Goal: Task Accomplishment & Management: Use online tool/utility

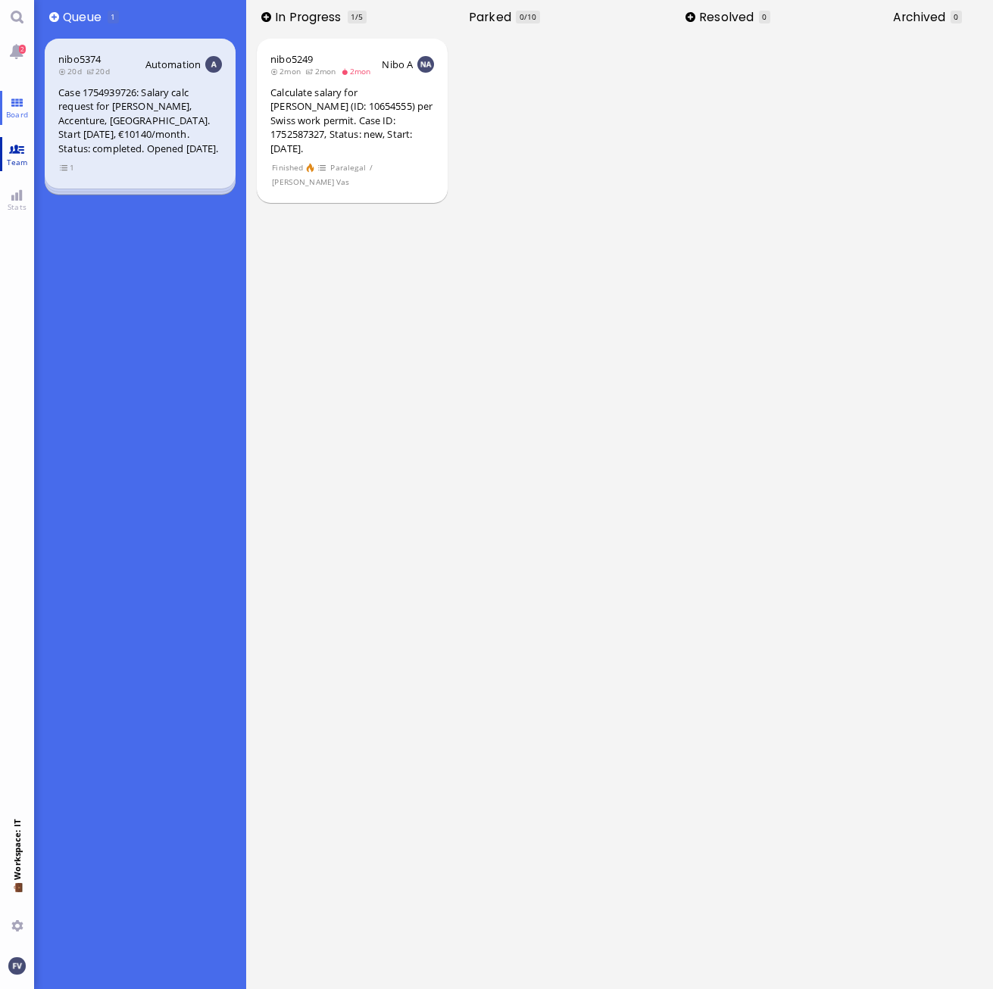
click at [9, 150] on link "Team" at bounding box center [17, 154] width 34 height 34
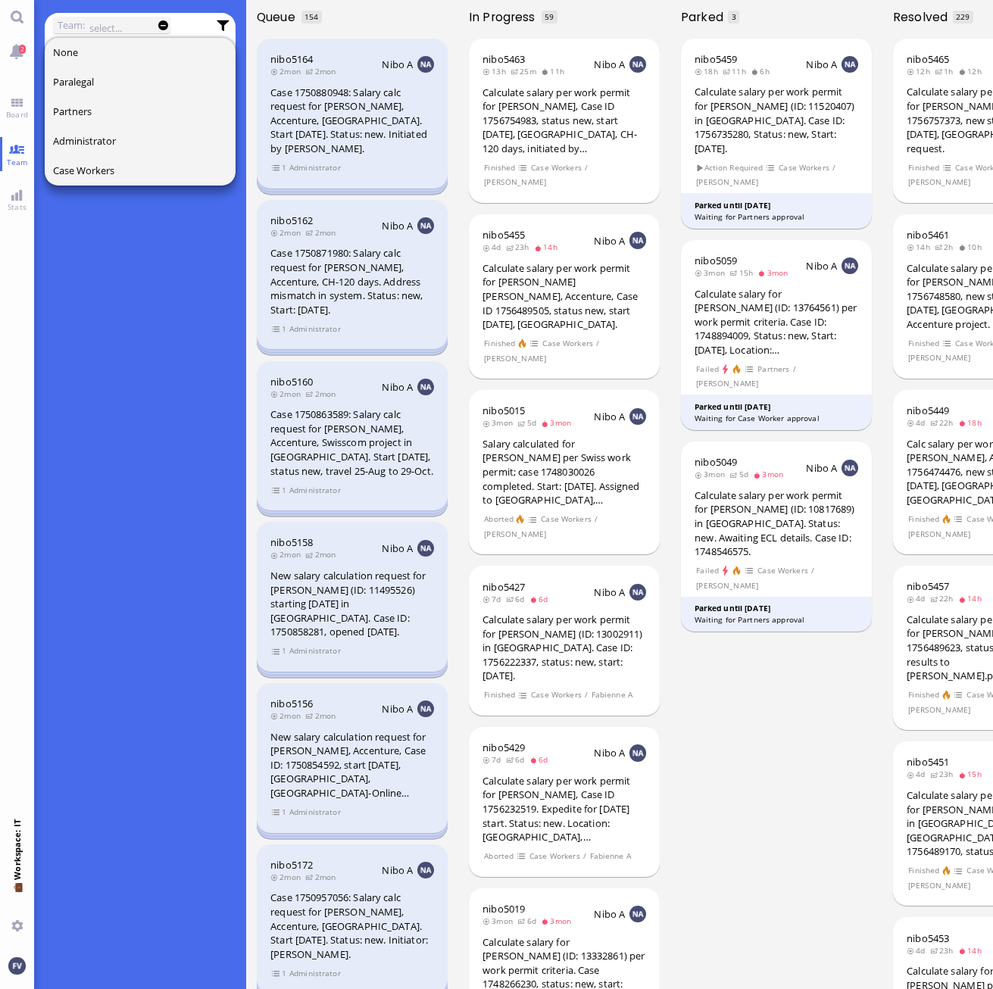
click at [222, 292] on div "What is team view? Team view is an advanced search mode where you can select ti…" at bounding box center [140, 535] width 191 height 908
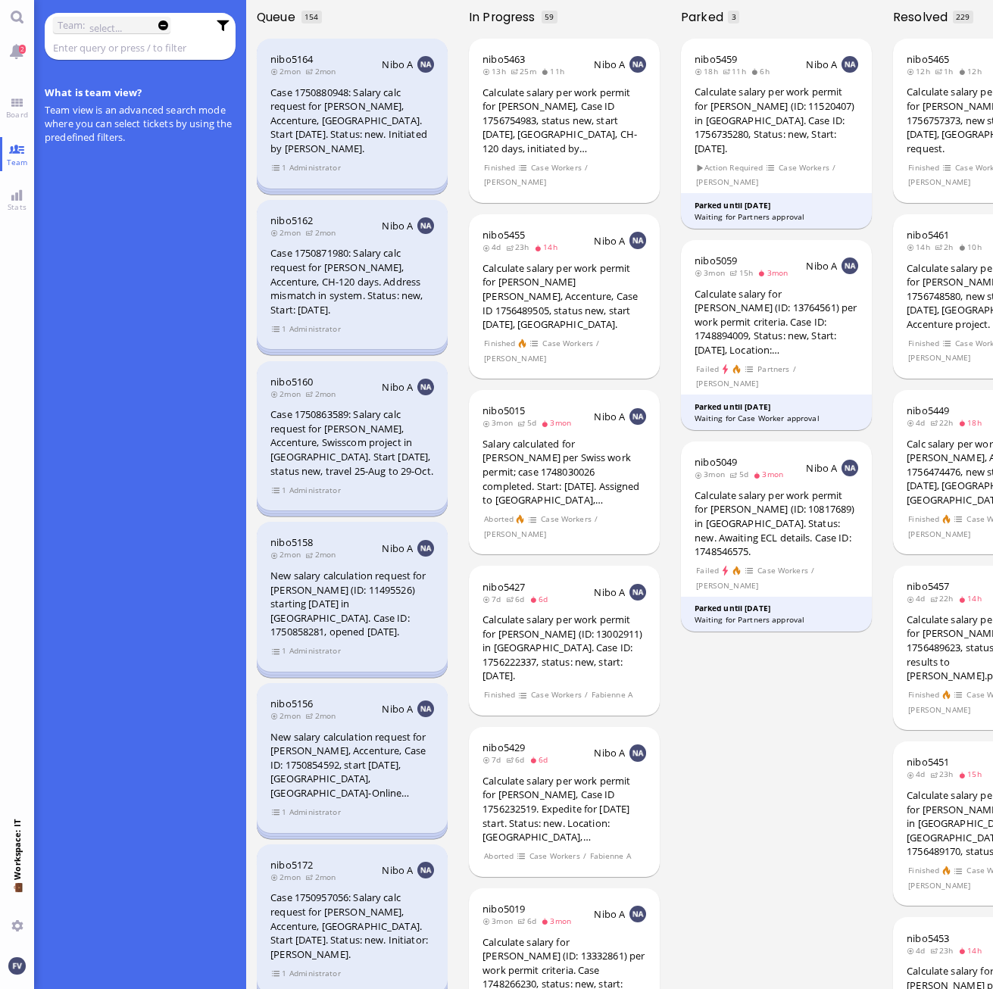
click at [134, 43] on input "text" at bounding box center [130, 47] width 155 height 17
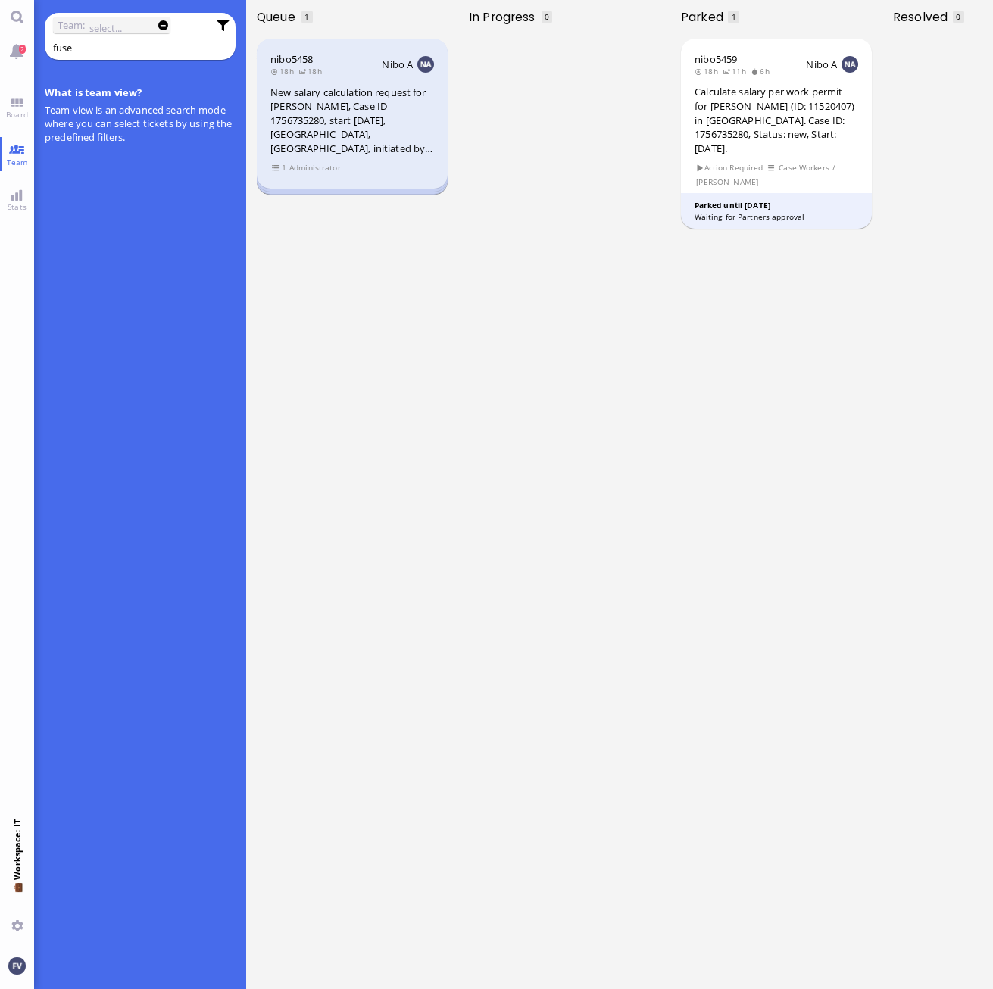
click at [296, 180] on div "nibo5458 18h 18h Nibo A New salary calculation request for [PERSON_NAME], Case …" at bounding box center [352, 114] width 191 height 150
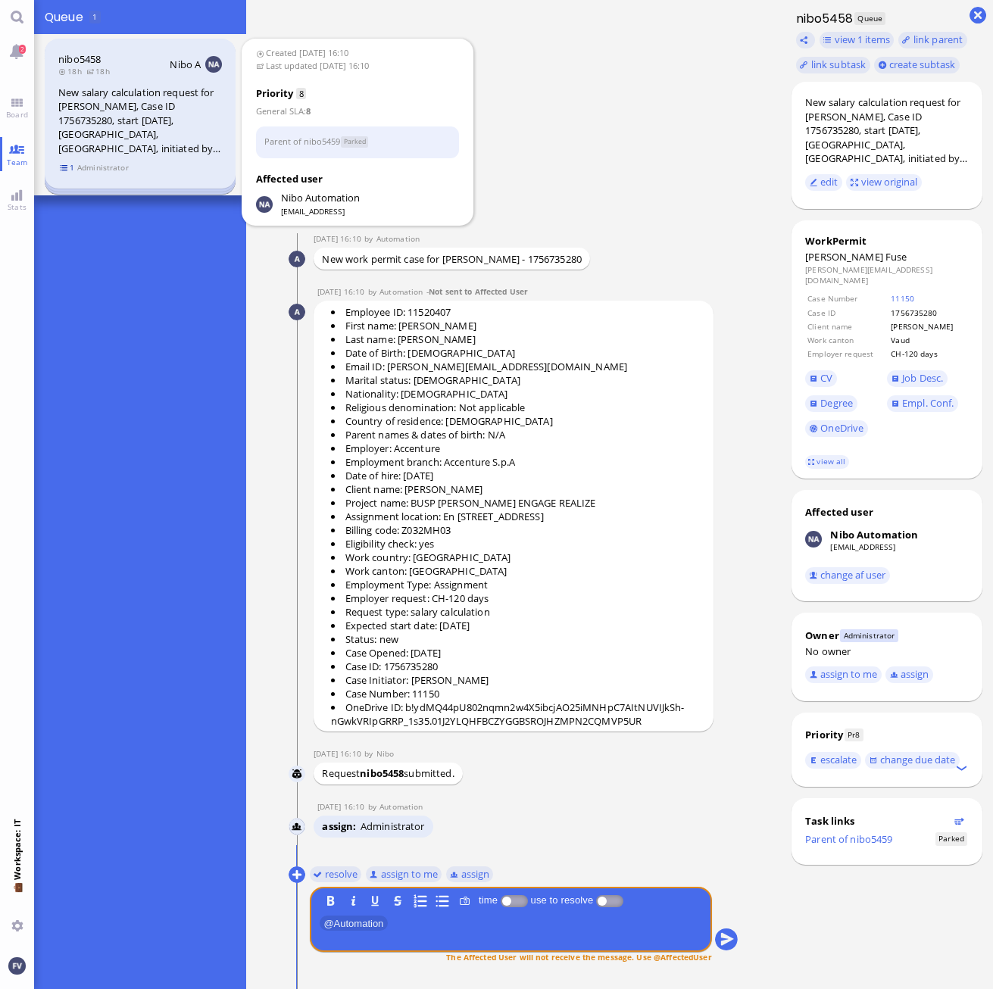
click at [63, 164] on span "1" at bounding box center [67, 167] width 15 height 13
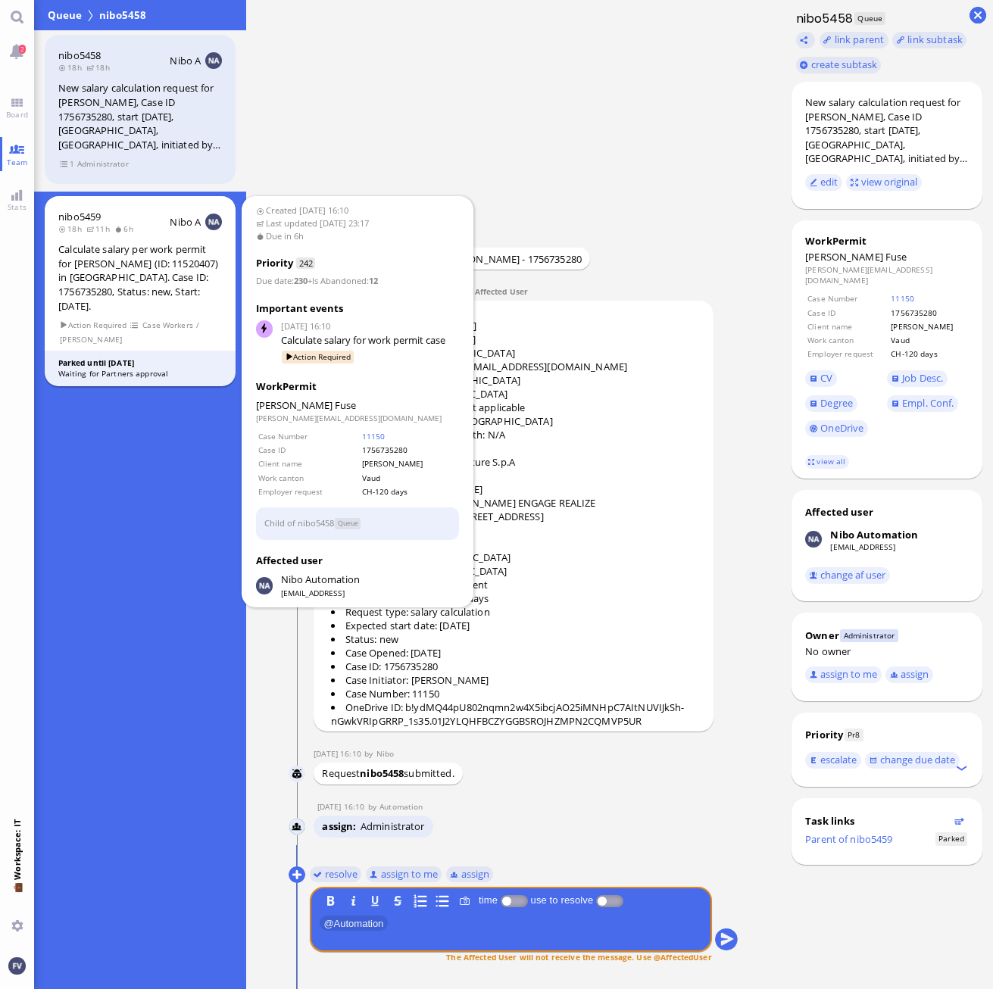
click at [114, 255] on div "Calculate salary per work permit for [PERSON_NAME] (ID: 11520407) in [GEOGRAPHI…" at bounding box center [140, 277] width 164 height 70
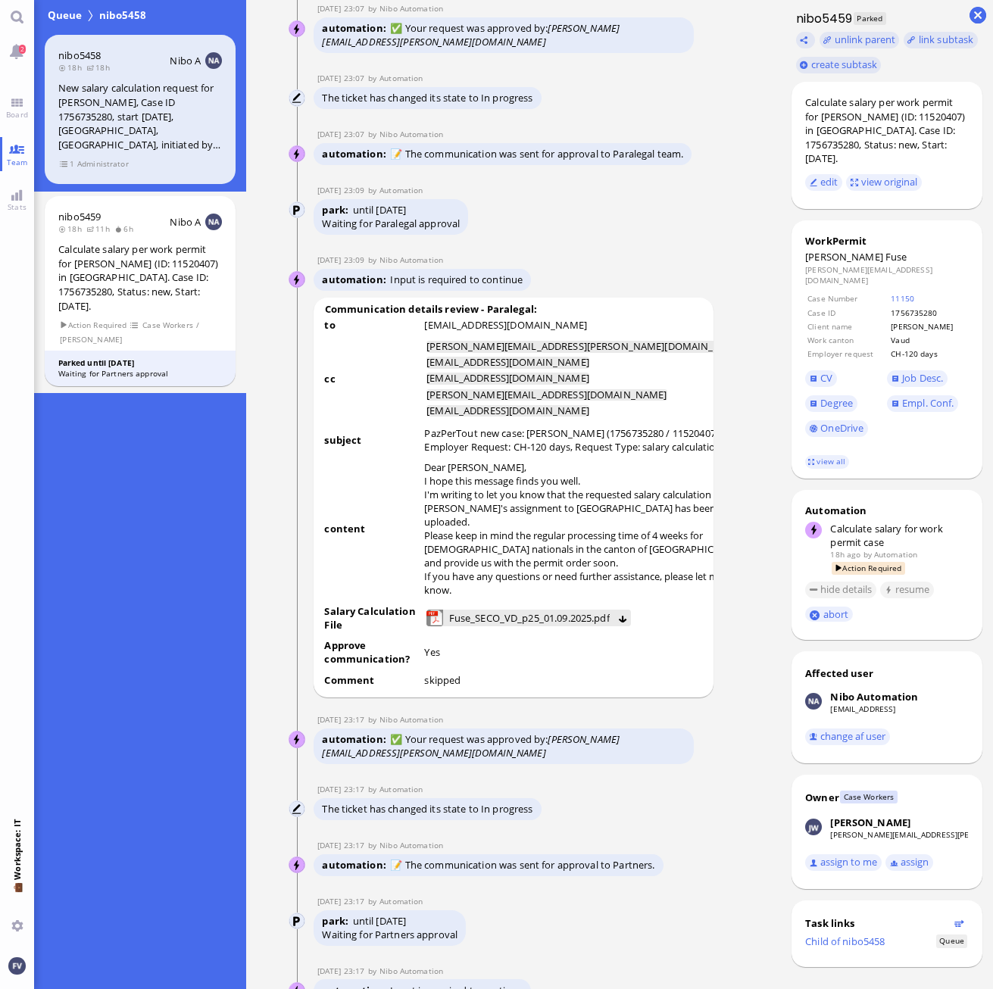
scroll to position [-984, 0]
click at [13, 144] on link "Team" at bounding box center [17, 154] width 34 height 34
click at [20, 148] on link "Team" at bounding box center [17, 154] width 34 height 34
click at [63, 16] on span "Queue" at bounding box center [65, 15] width 40 height 15
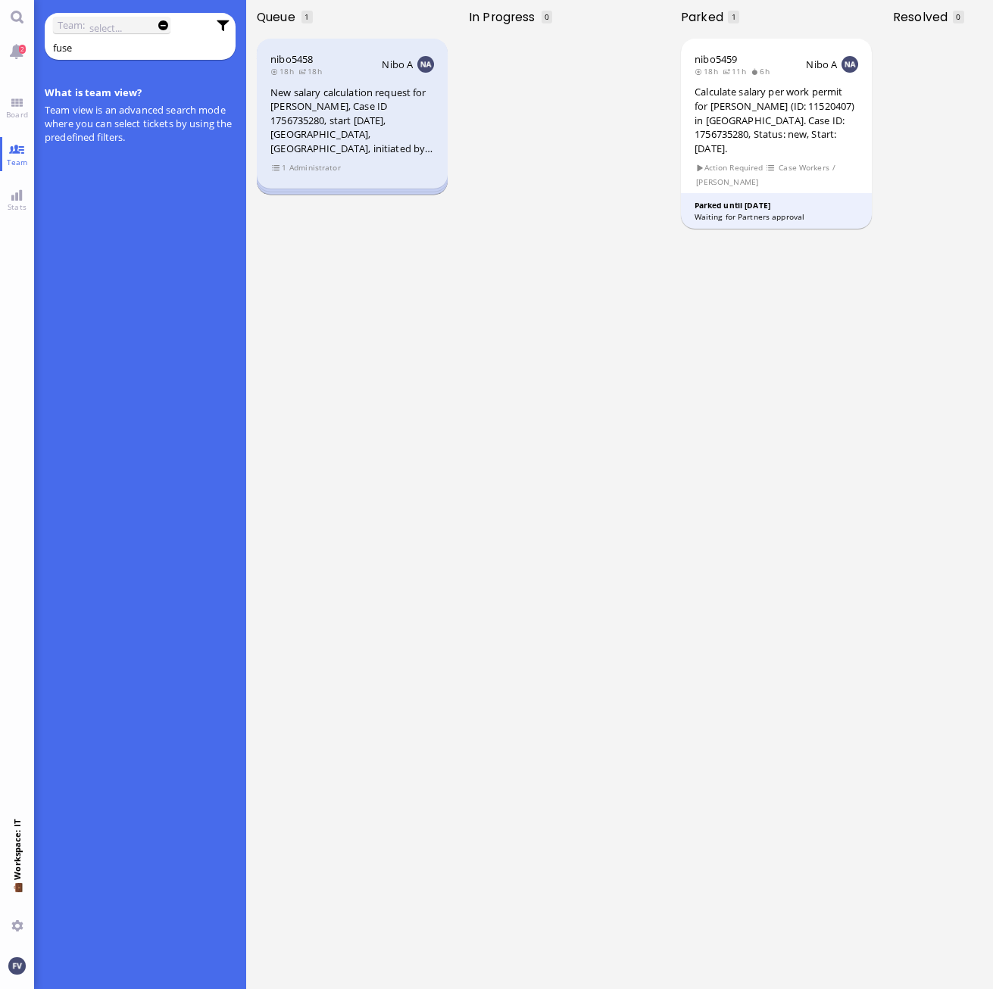
drag, startPoint x: 83, startPoint y: 47, endPoint x: 36, endPoint y: 46, distance: 46.2
click at [36, 46] on div "Team: None Paralegal Partners Administrator Case Workers fuse" at bounding box center [140, 40] width 212 height 81
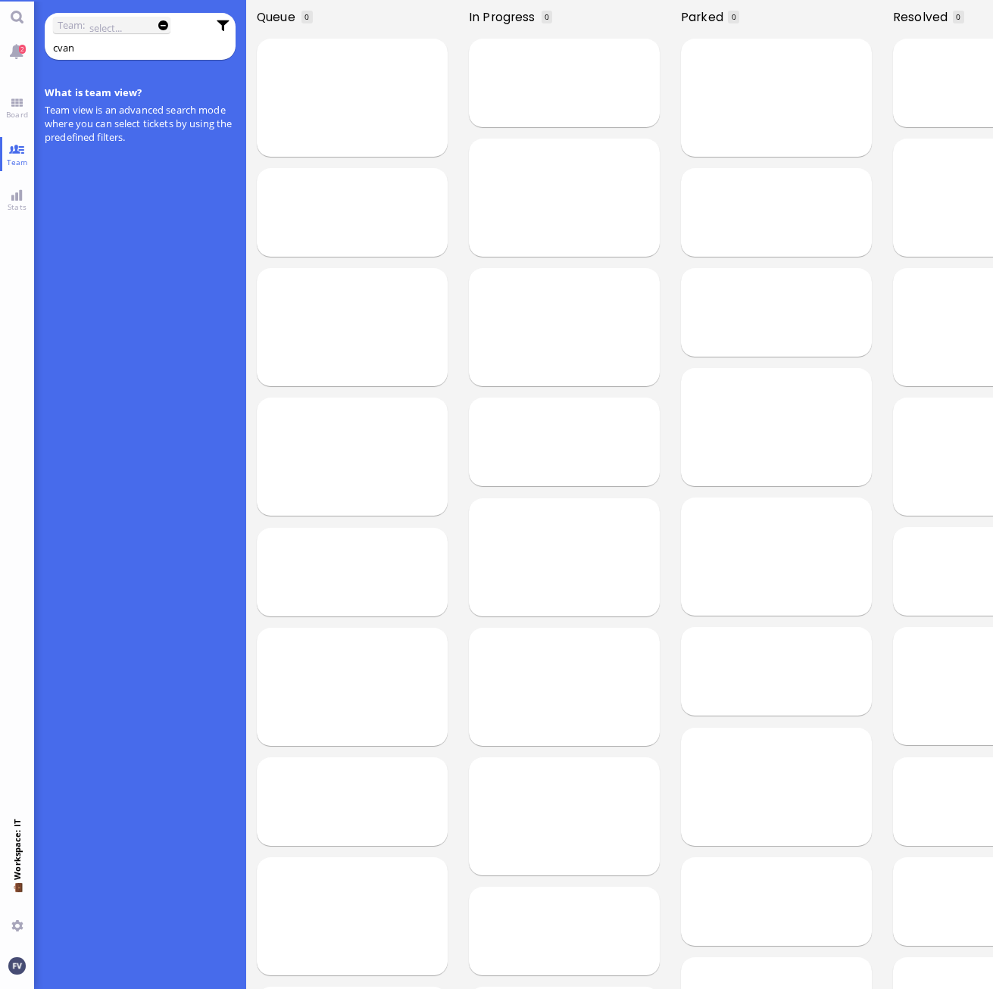
type input "cvan"
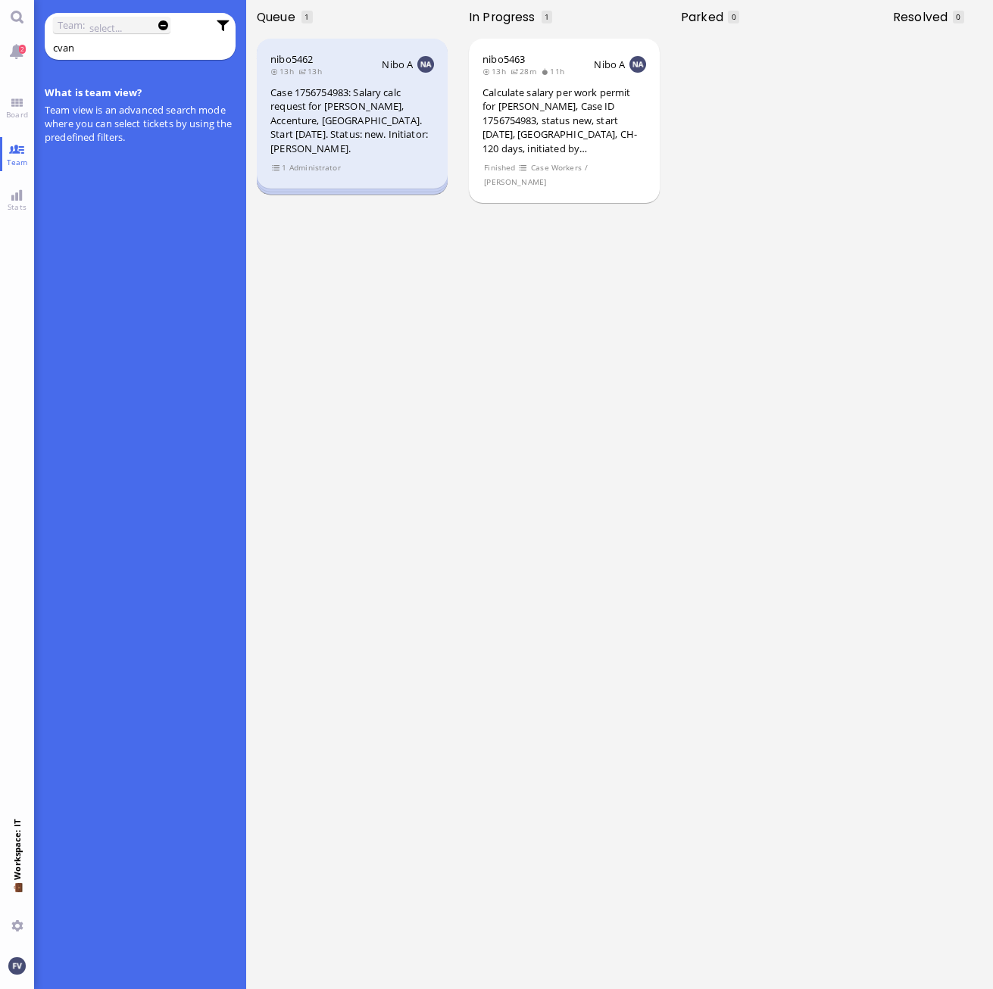
click at [329, 169] on span "Administrator" at bounding box center [315, 167] width 52 height 13
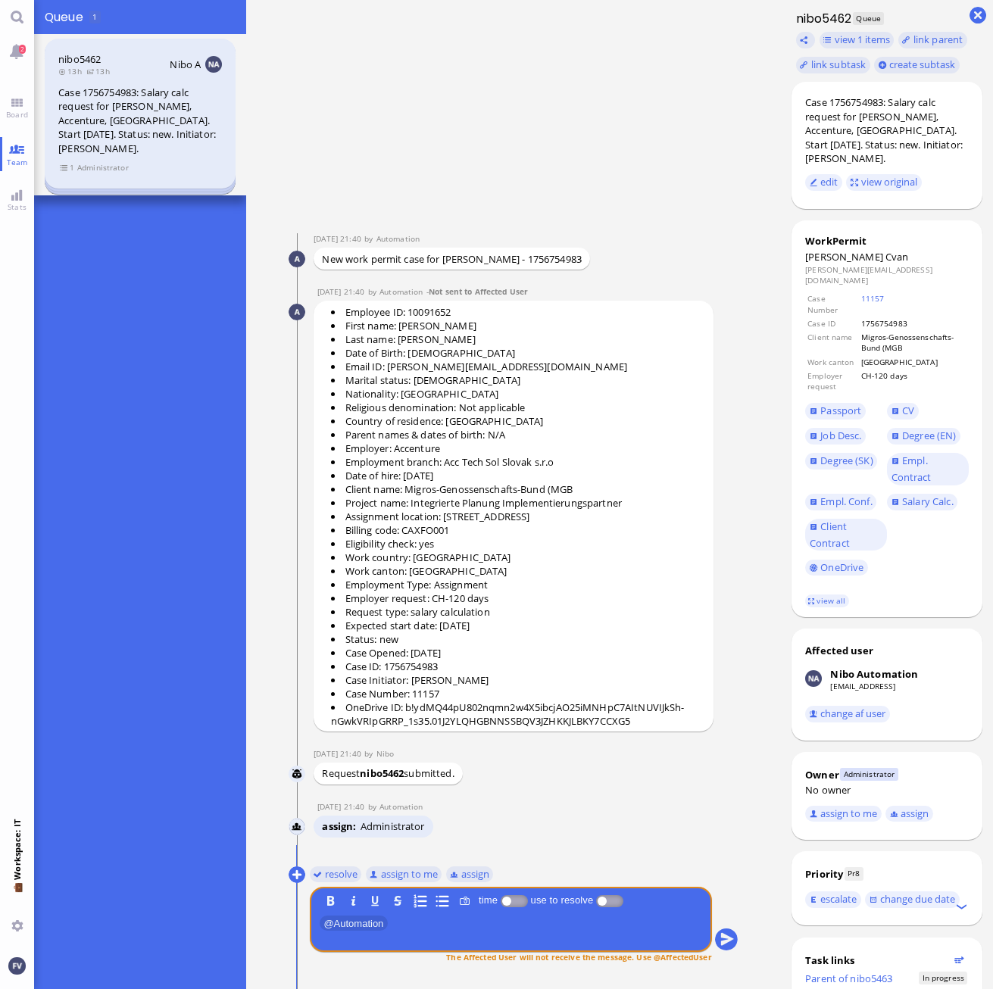
click at [101, 168] on span "Administrator" at bounding box center [102, 167] width 52 height 13
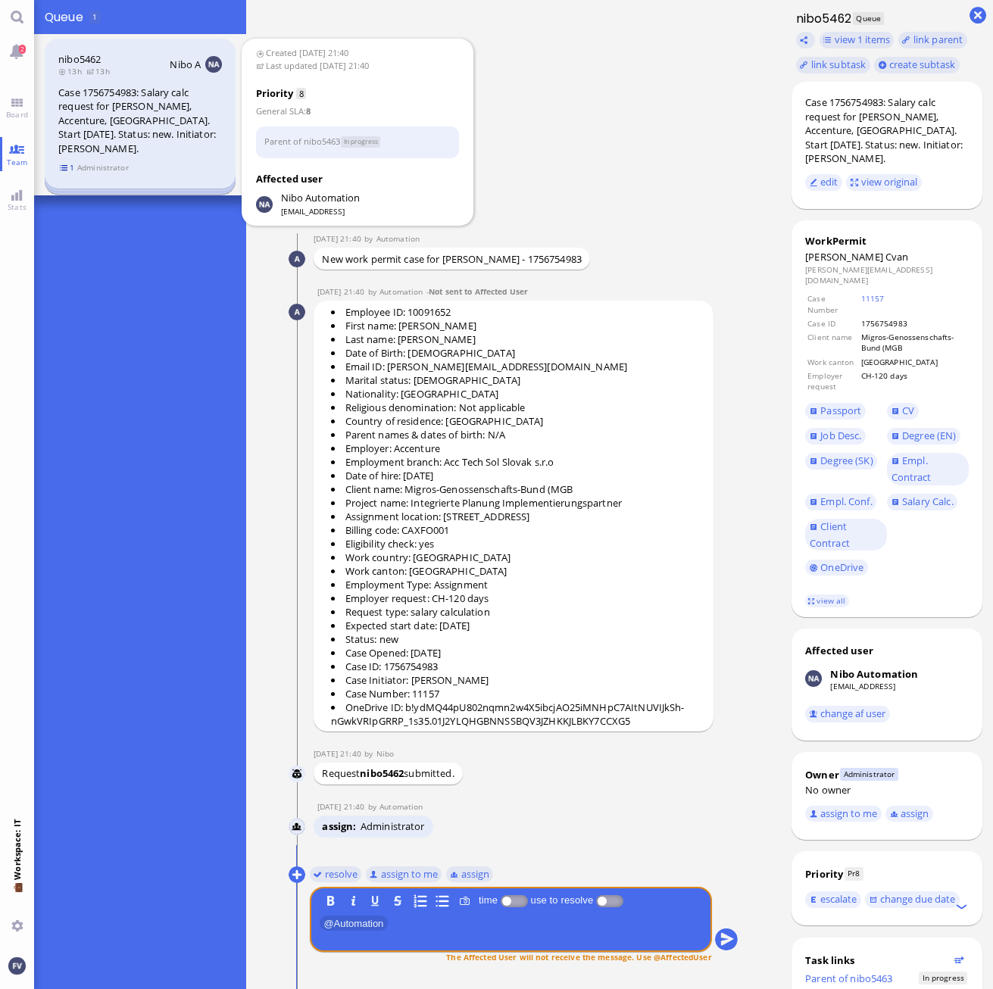
click at [60, 166] on span "1" at bounding box center [67, 167] width 15 height 13
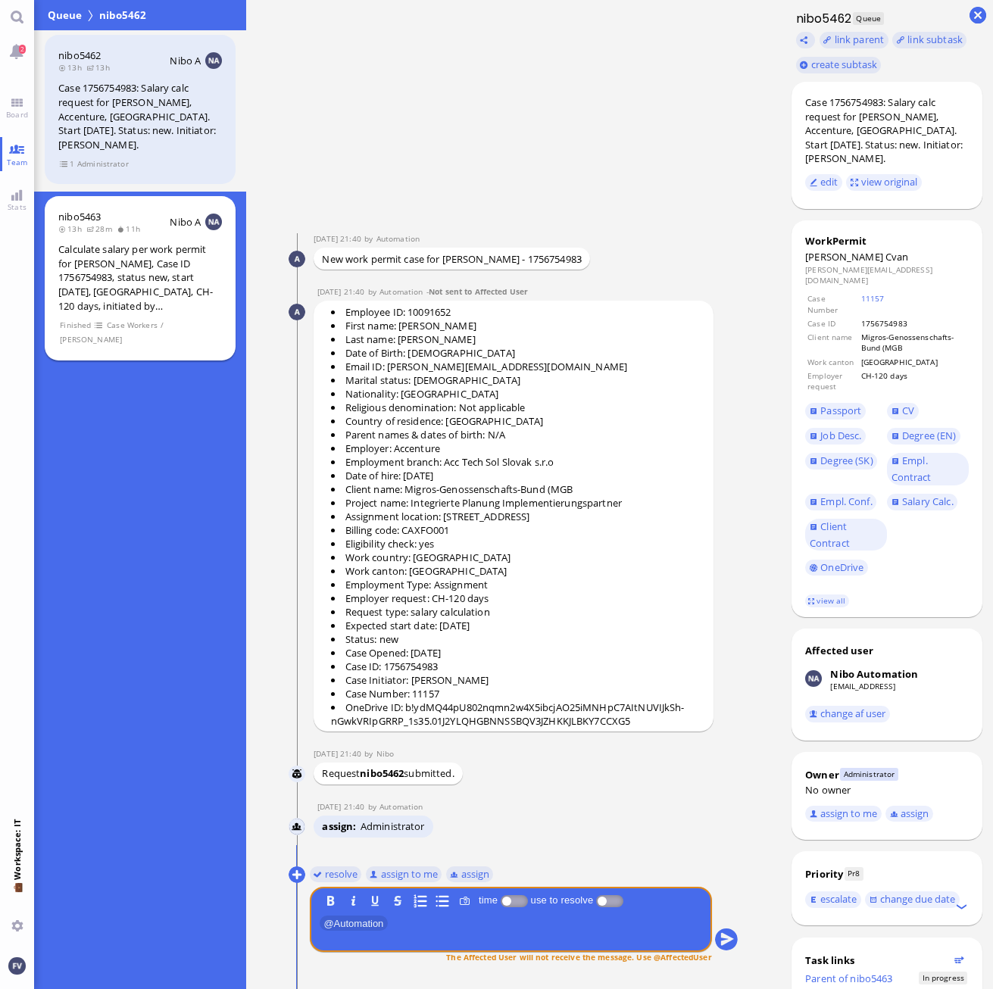
click at [100, 274] on div "Calculate salary per work permit for [PERSON_NAME], Case ID 1756754983, status …" at bounding box center [140, 277] width 164 height 70
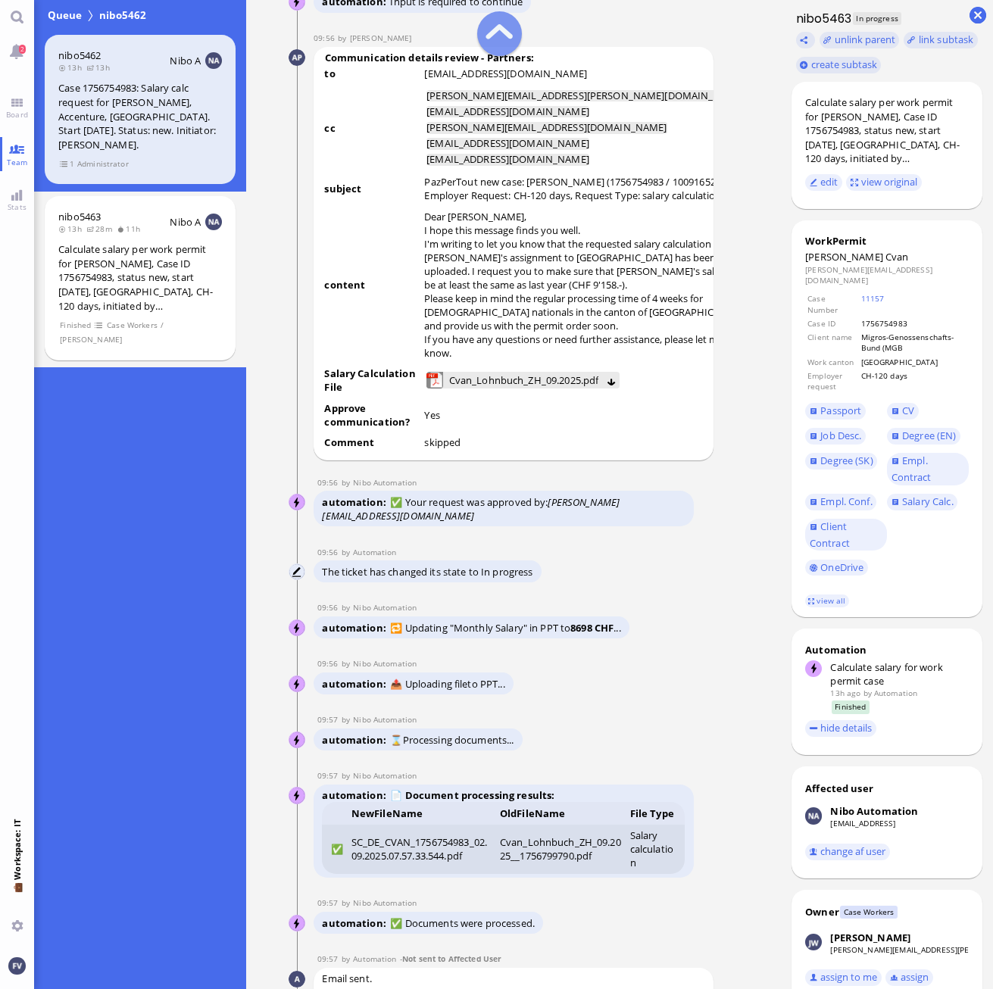
scroll to position [-606, 0]
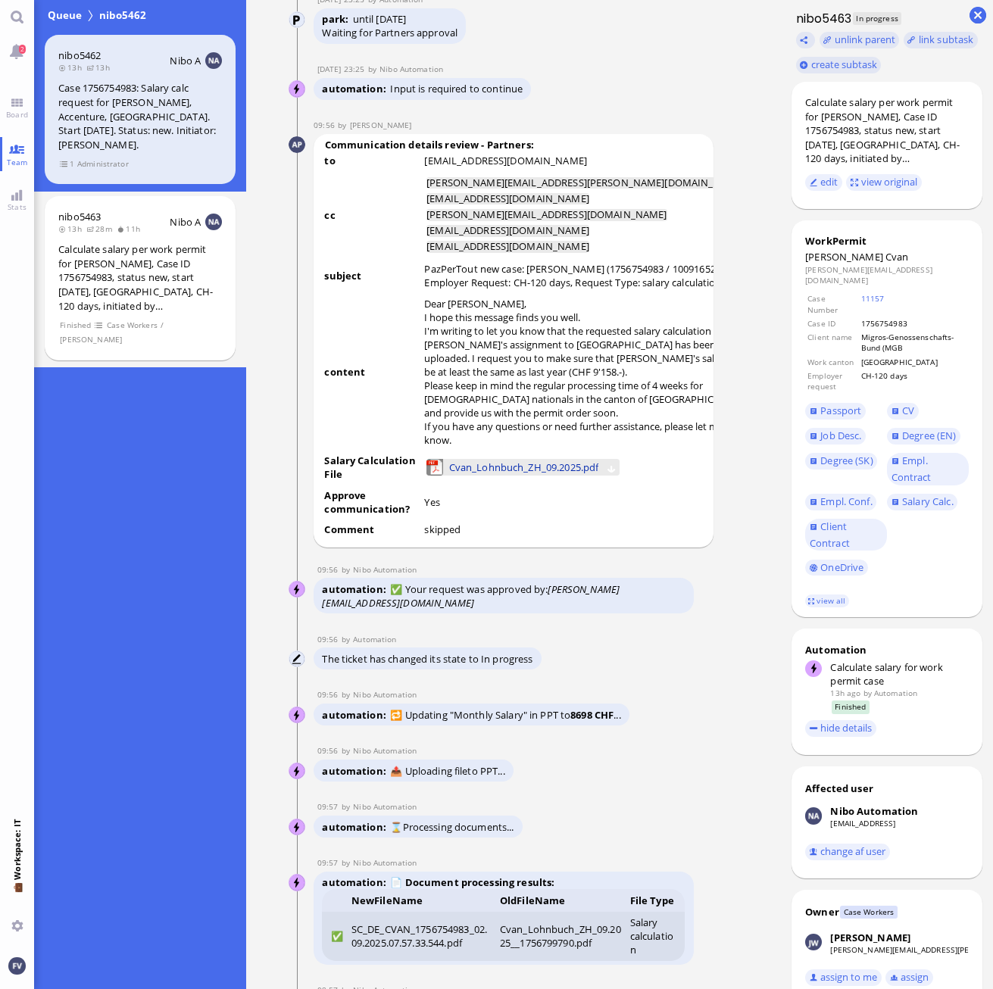
click at [566, 476] on span "Cvan_Lohnbuch_ZH_09.2025.pdf" at bounding box center [524, 467] width 150 height 17
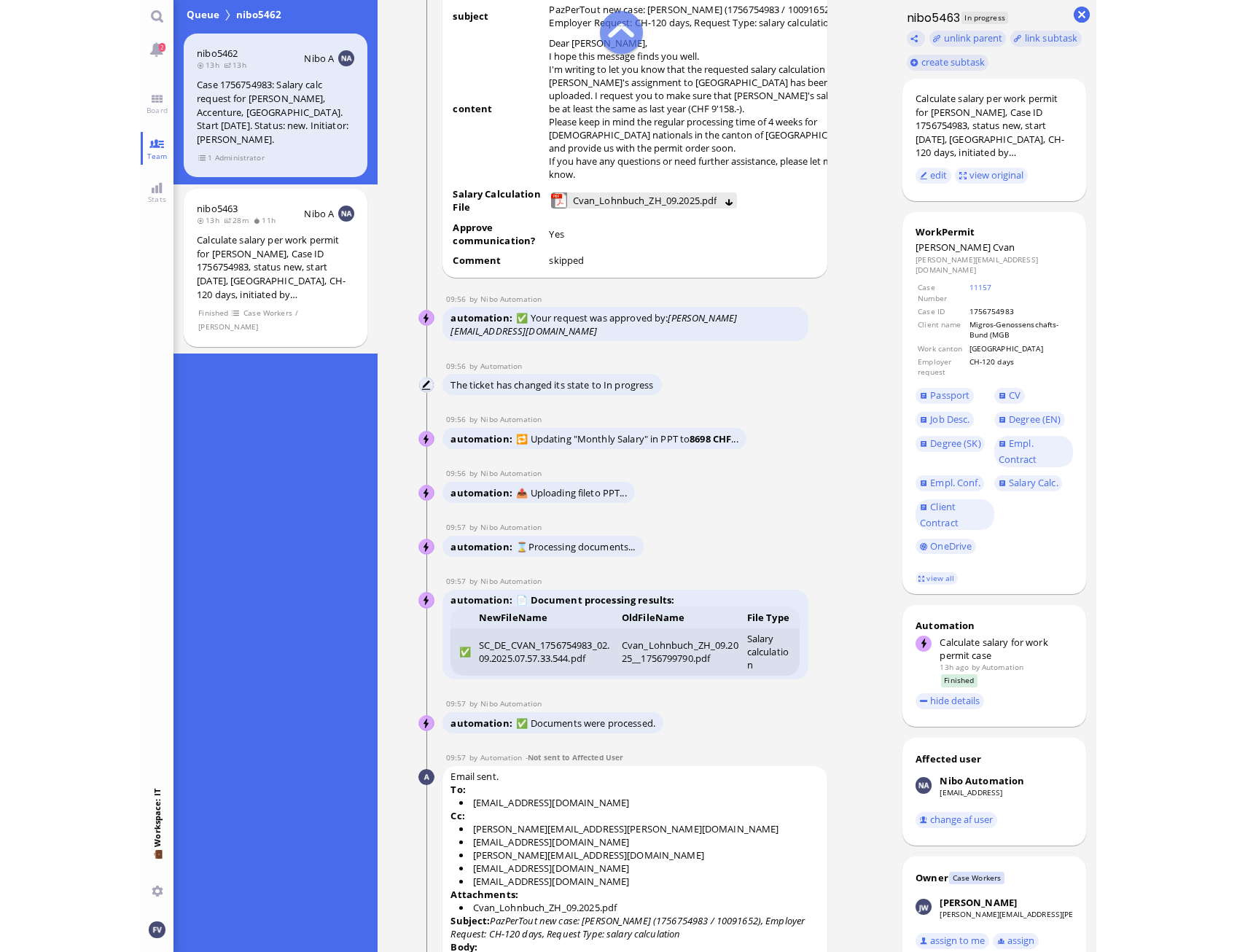
scroll to position [-364, 0]
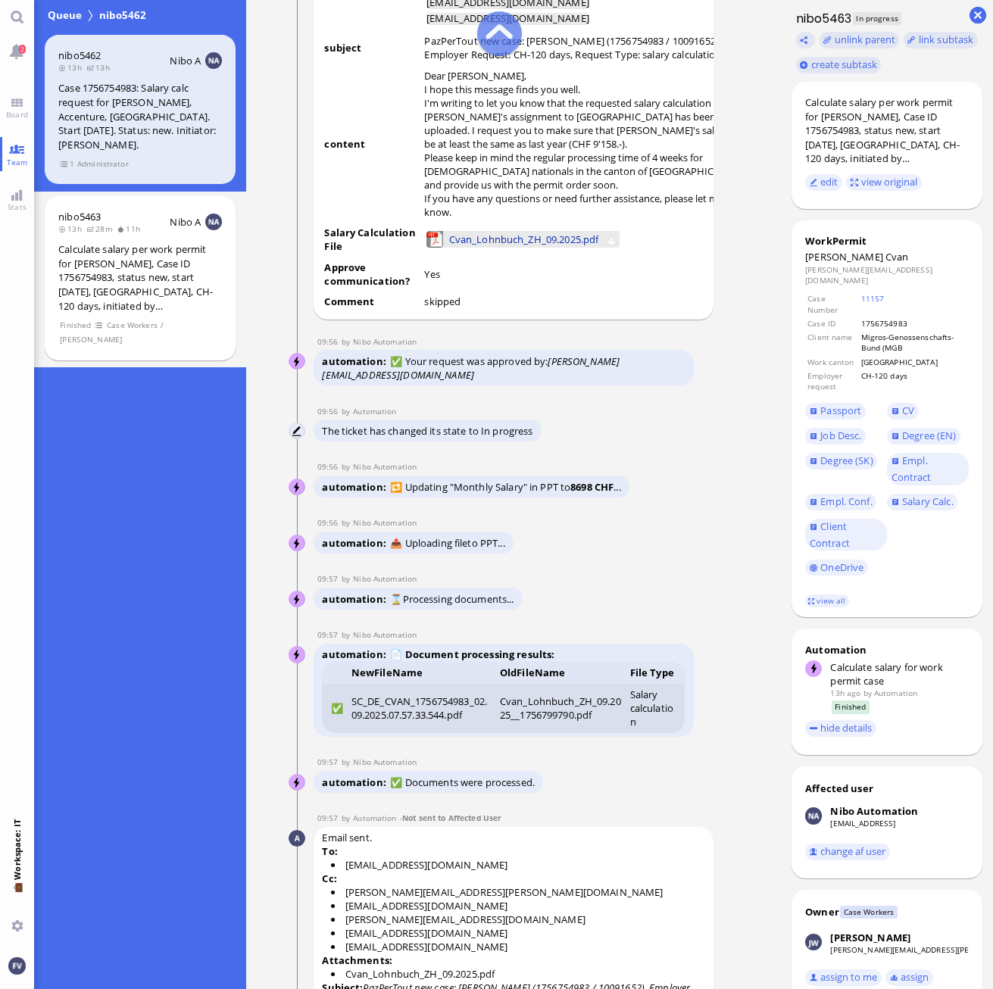
click at [481, 248] on span "Cvan_Lohnbuch_ZH_09.2025.pdf" at bounding box center [524, 239] width 150 height 17
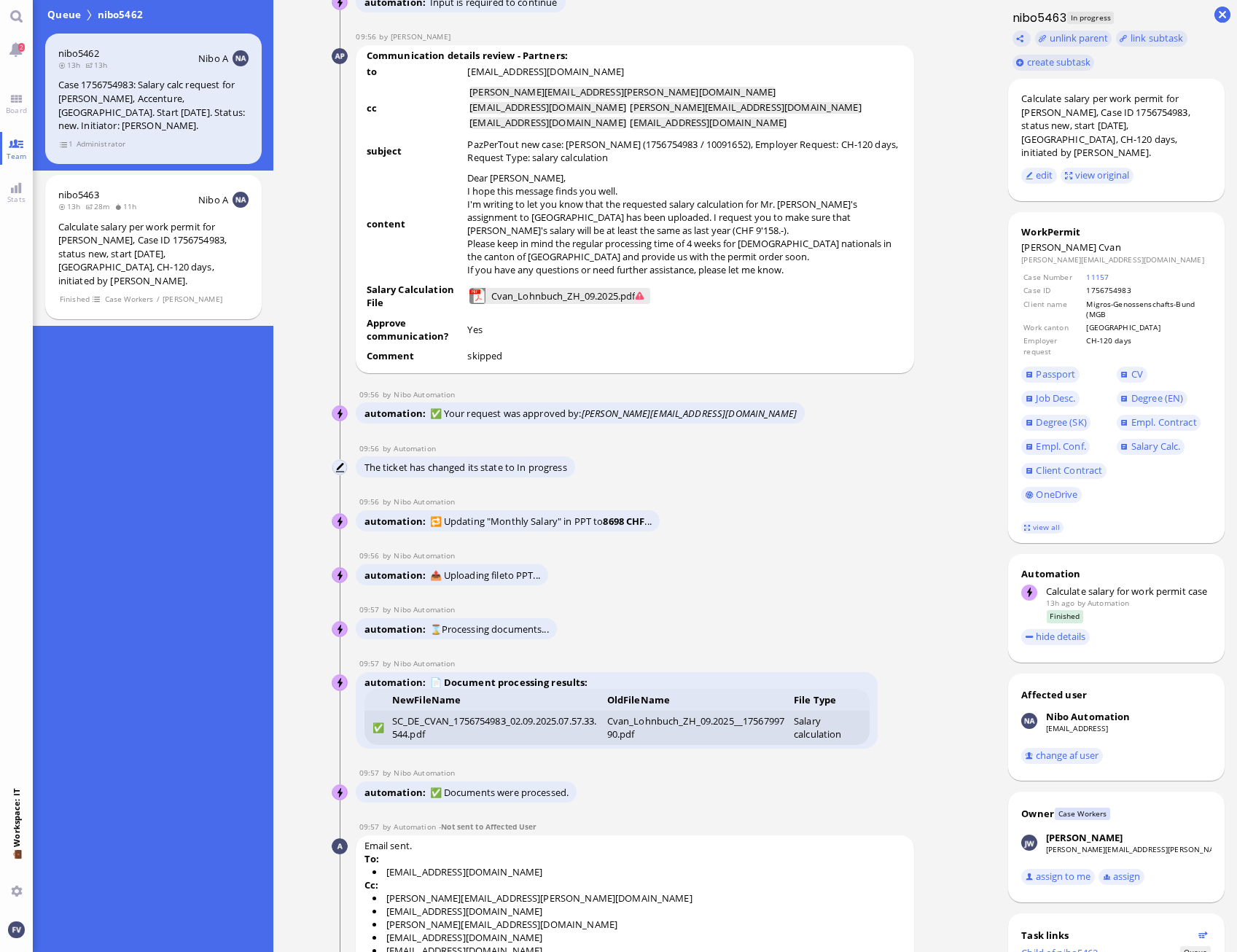
scroll to position [-242, 0]
